Goal: Task Accomplishment & Management: Manage account settings

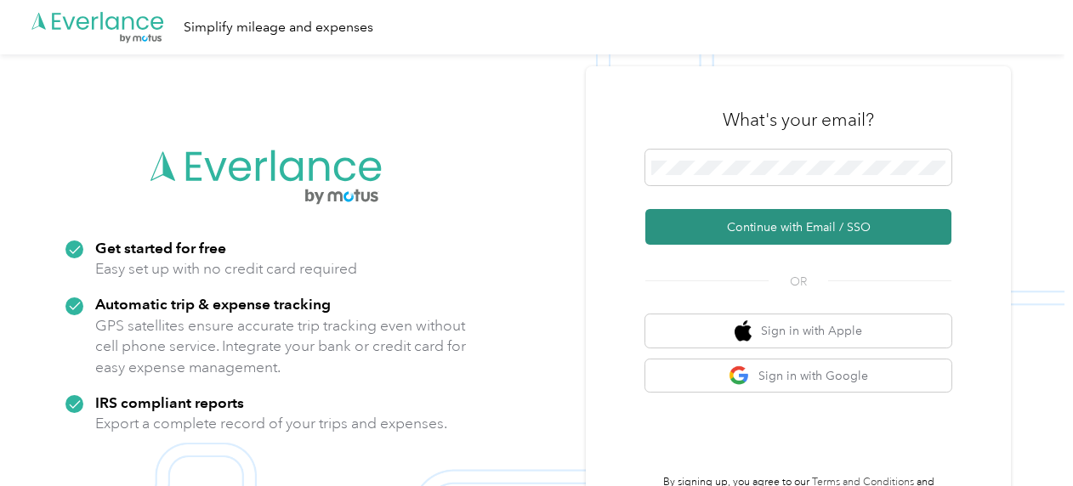
click at [743, 224] on button "Continue with Email / SSO" at bounding box center [798, 227] width 306 height 36
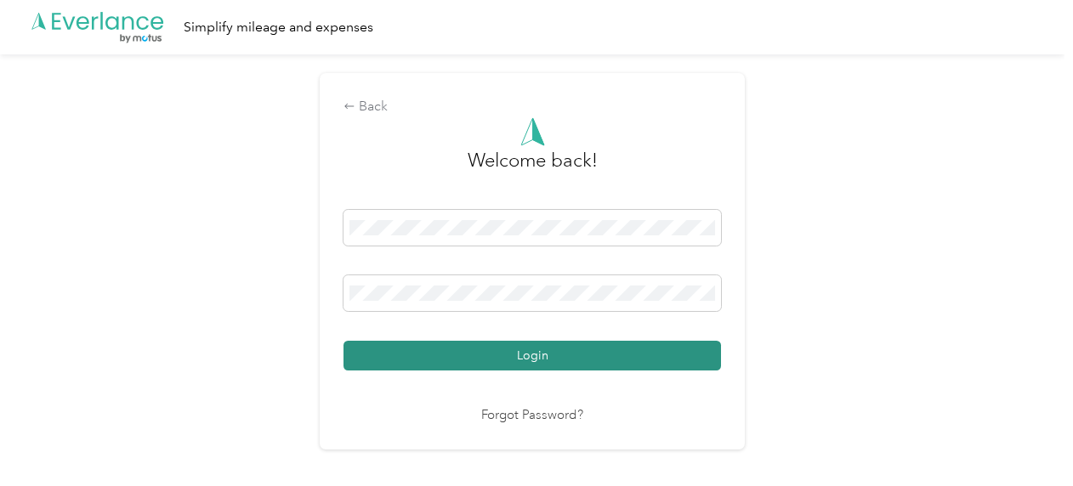
click at [507, 363] on button "Login" at bounding box center [531, 356] width 377 height 30
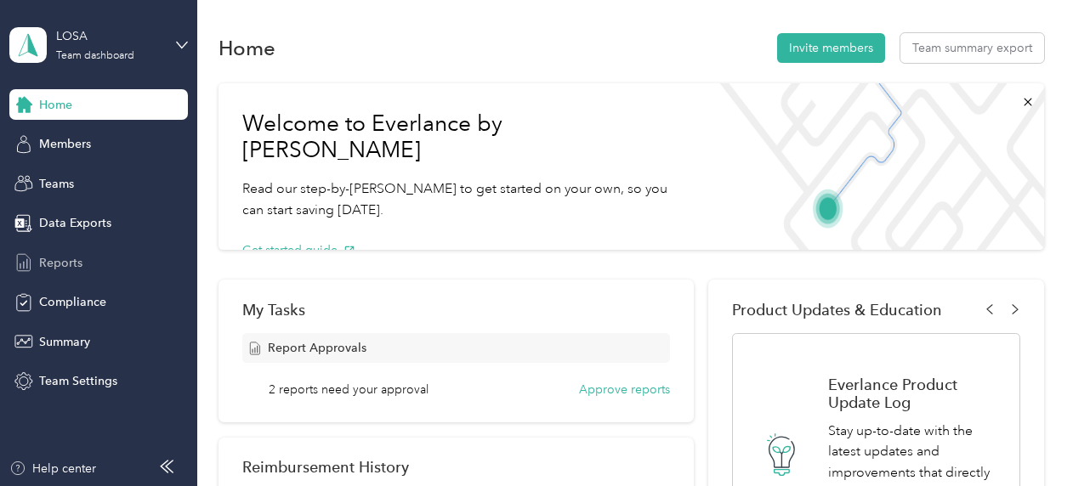
click at [63, 267] on span "Reports" at bounding box center [60, 263] width 43 height 18
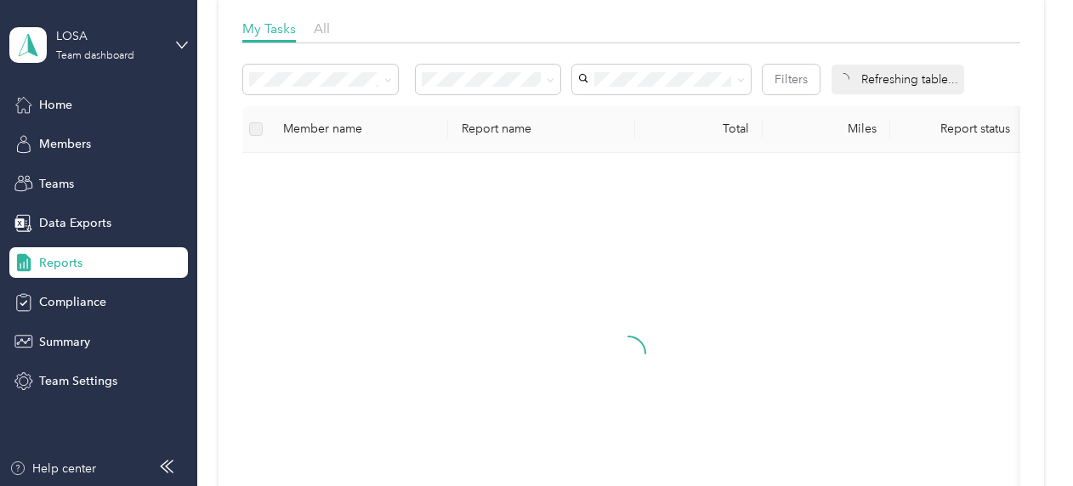
scroll to position [255, 0]
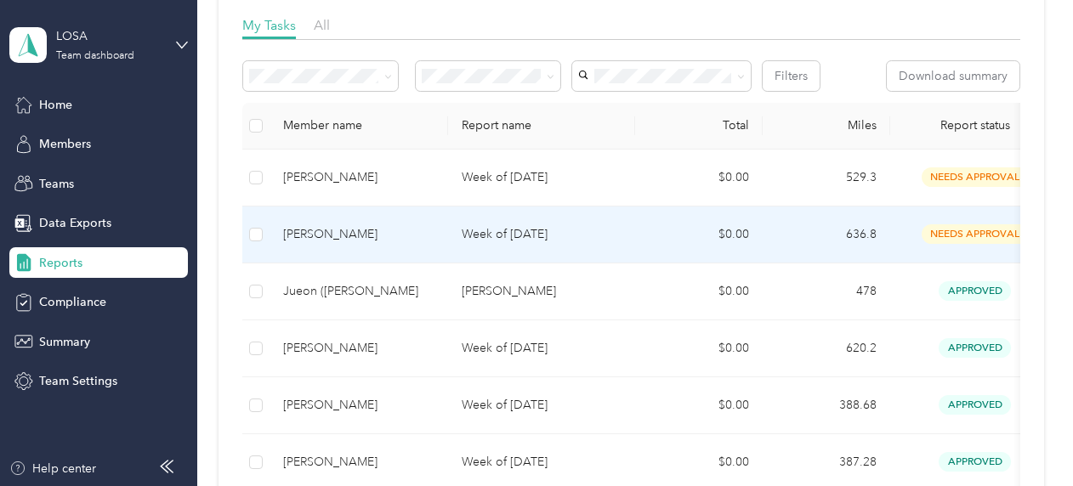
click at [419, 236] on div "Charlie Lee" at bounding box center [358, 234] width 151 height 19
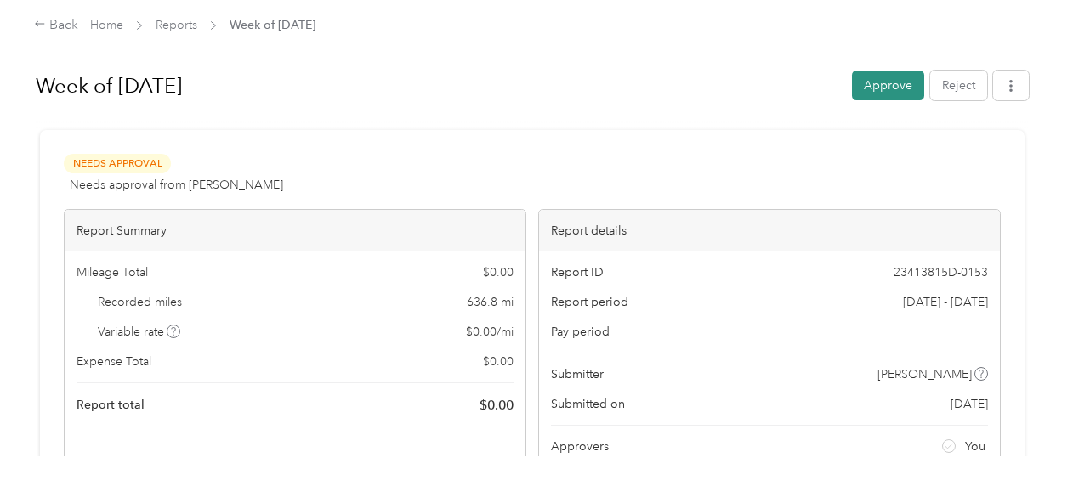
click at [869, 88] on button "Approve" at bounding box center [888, 86] width 72 height 30
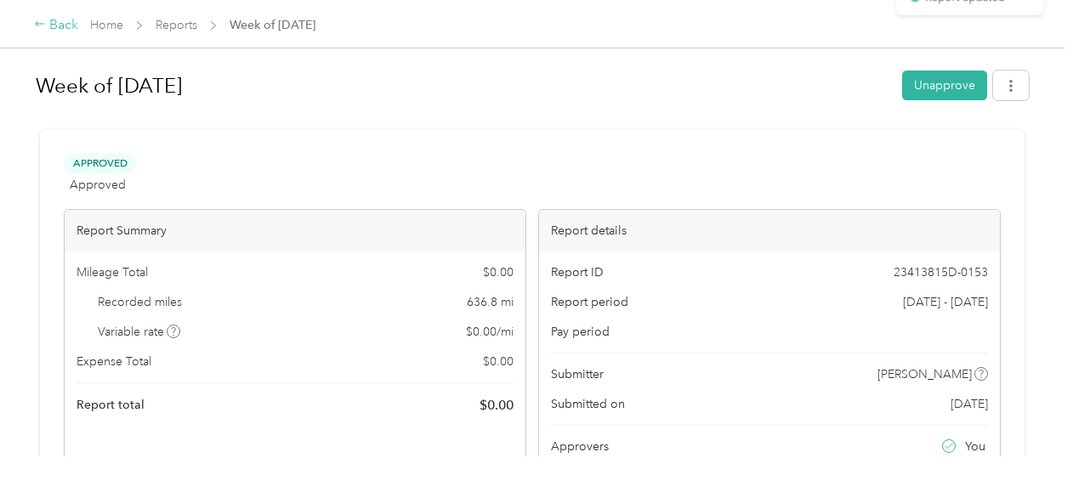
click at [44, 24] on icon at bounding box center [40, 24] width 12 height 12
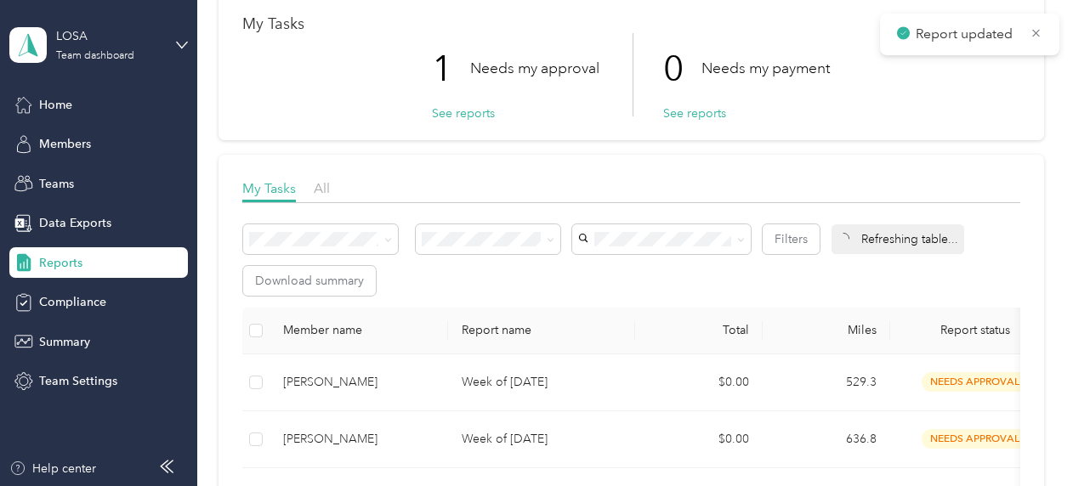
scroll to position [170, 0]
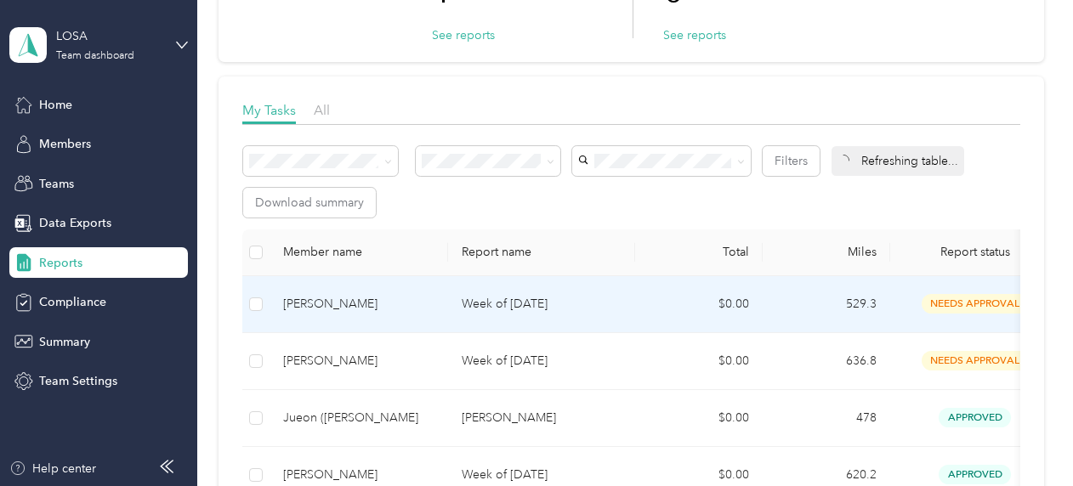
click at [576, 308] on p "Week of [DATE]" at bounding box center [542, 304] width 160 height 19
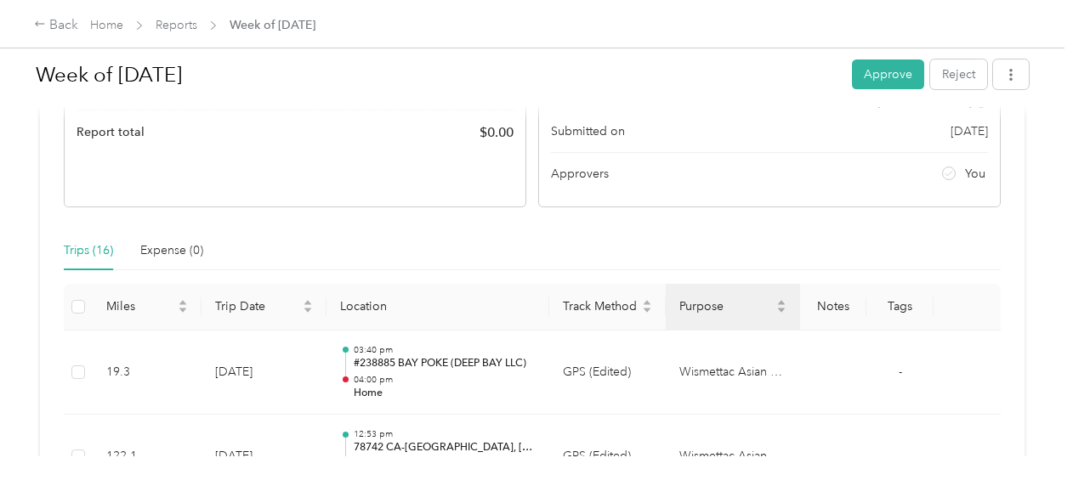
scroll to position [425, 0]
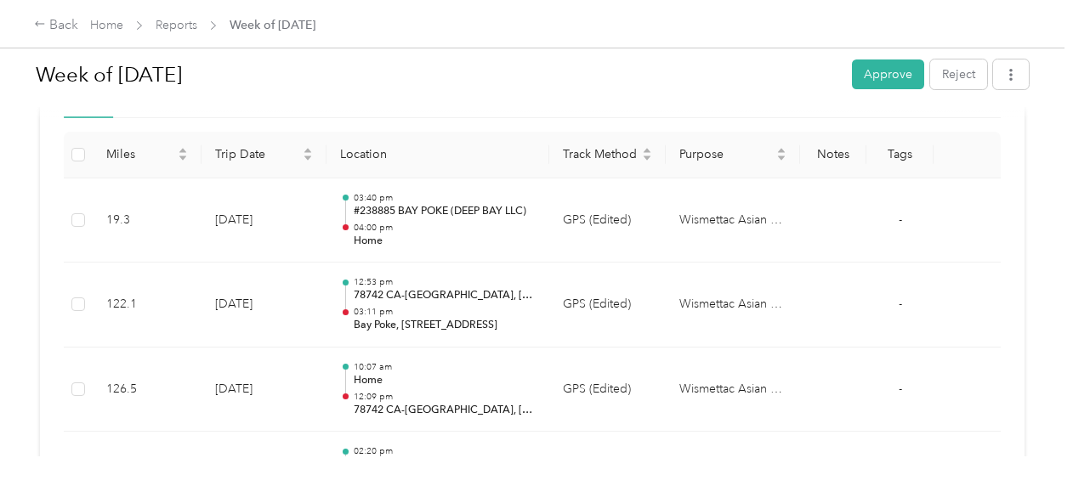
click at [560, 99] on div "Week of September 22 2025 Approve Reject" at bounding box center [532, 78] width 993 height 50
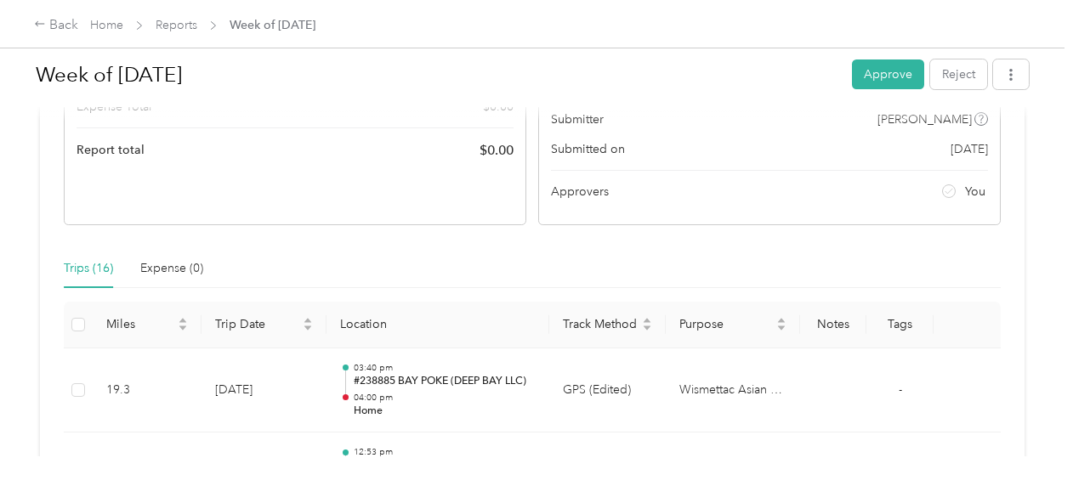
scroll to position [0, 0]
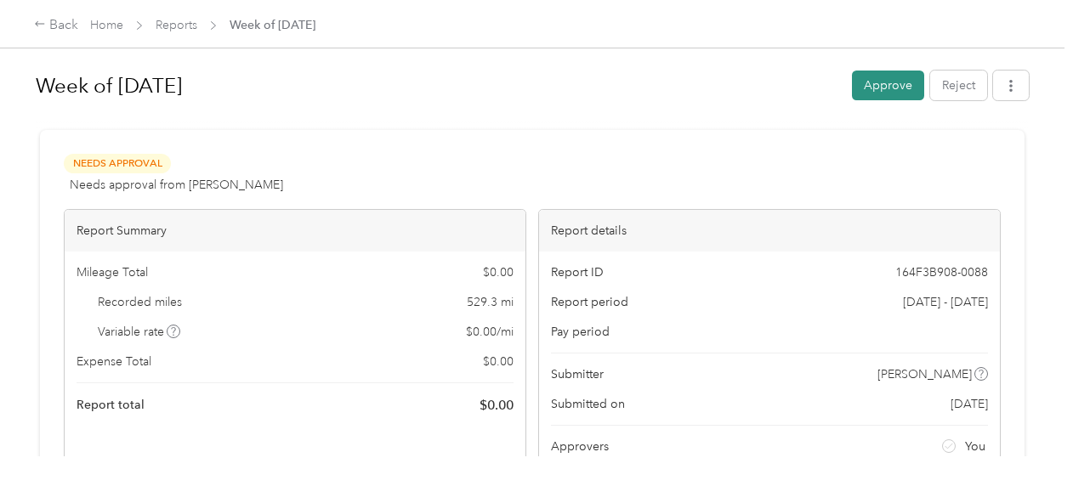
click at [857, 84] on button "Approve" at bounding box center [888, 86] width 72 height 30
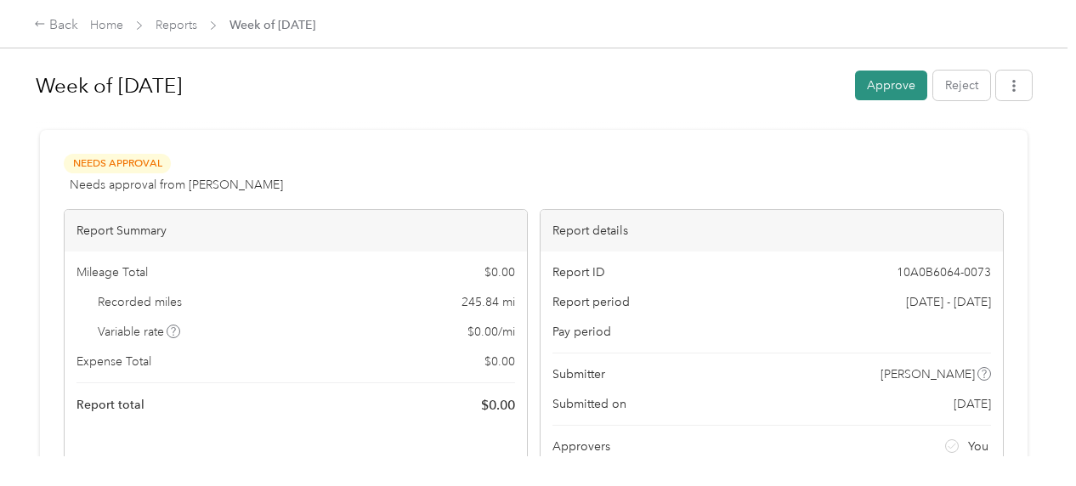
click at [871, 88] on button "Approve" at bounding box center [891, 86] width 72 height 30
